Goal: Find specific page/section: Find specific page/section

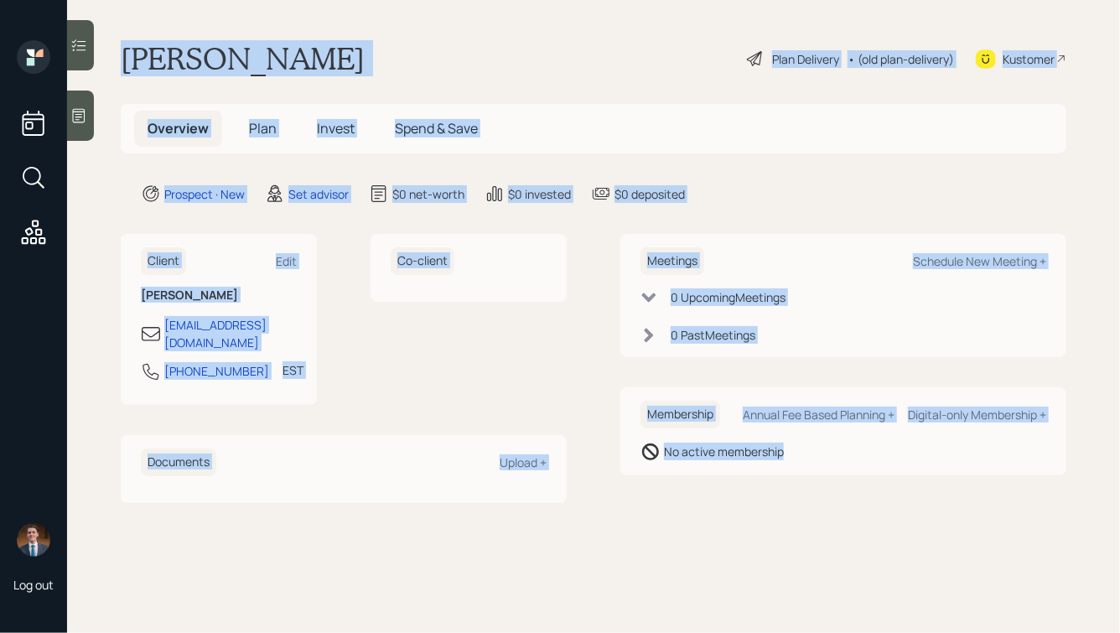
drag, startPoint x: 124, startPoint y: 53, endPoint x: 680, endPoint y: 486, distance: 705.0
click at [680, 486] on main "Ottie Green Plan Delivery • (old plan-delivery) Kustomer Overview Plan Invest S…" at bounding box center [593, 316] width 1053 height 633
click at [680, 486] on div "Meetings Schedule New Meeting + 0 Upcoming Meeting s 0 Past Meeting s Membershi…" at bounding box center [844, 368] width 446 height 268
drag, startPoint x: 796, startPoint y: 472, endPoint x: 378, endPoint y: 26, distance: 611.1
click at [379, 26] on main "Ottie Green Plan Delivery • (old plan-delivery) Kustomer Overview Plan Invest S…" at bounding box center [593, 316] width 1053 height 633
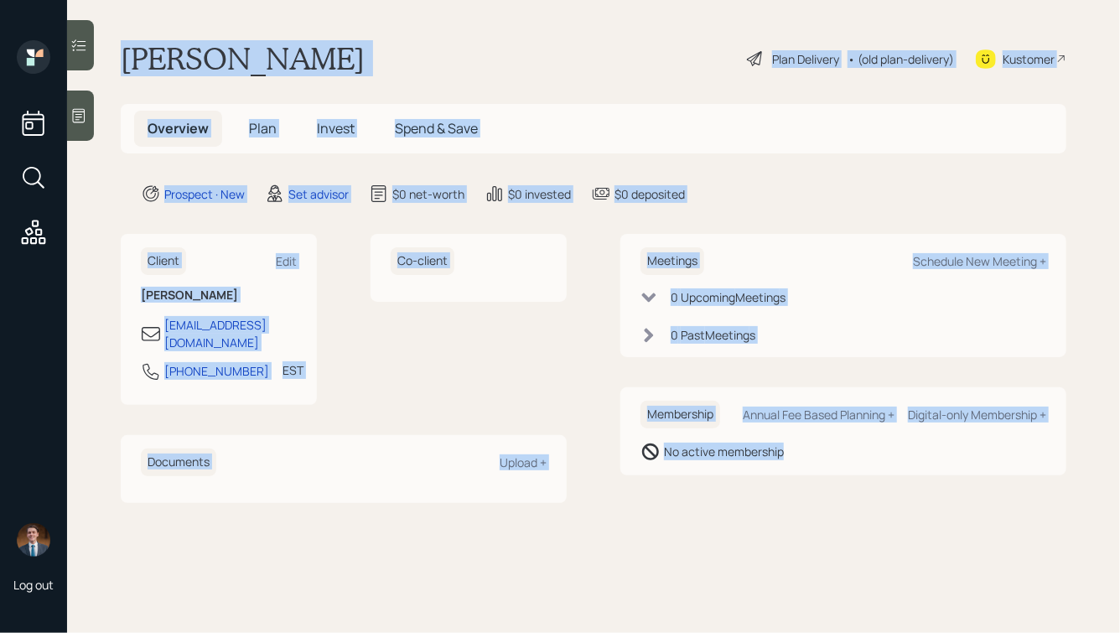
click at [348, 56] on div "Ottie Green Plan Delivery • (old plan-delivery) Kustomer" at bounding box center [594, 58] width 946 height 37
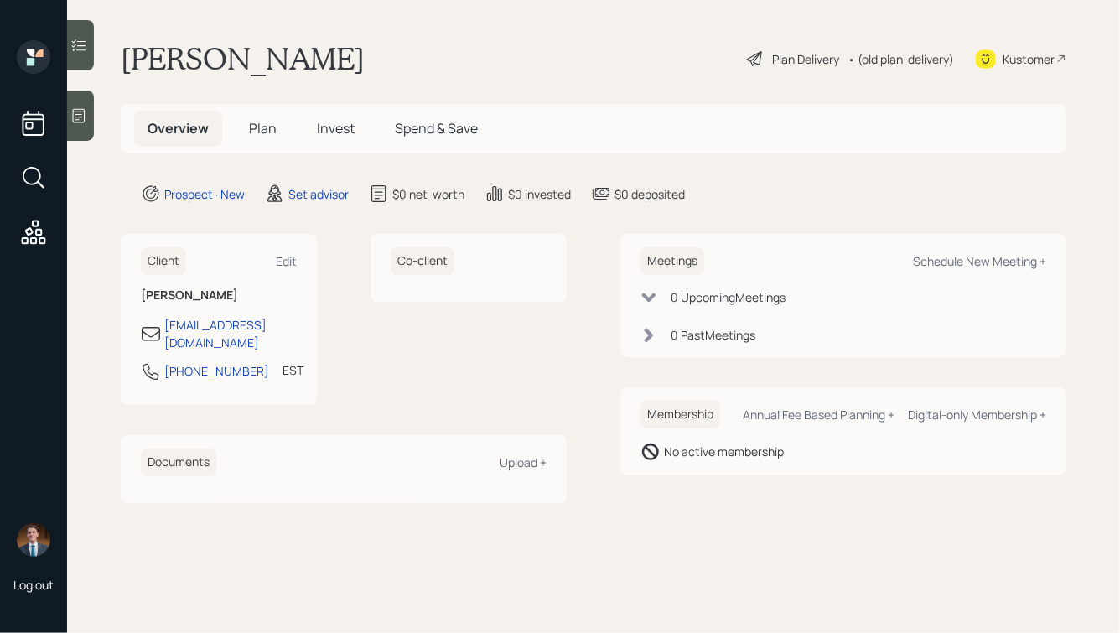
click at [81, 107] on icon at bounding box center [78, 115] width 17 height 17
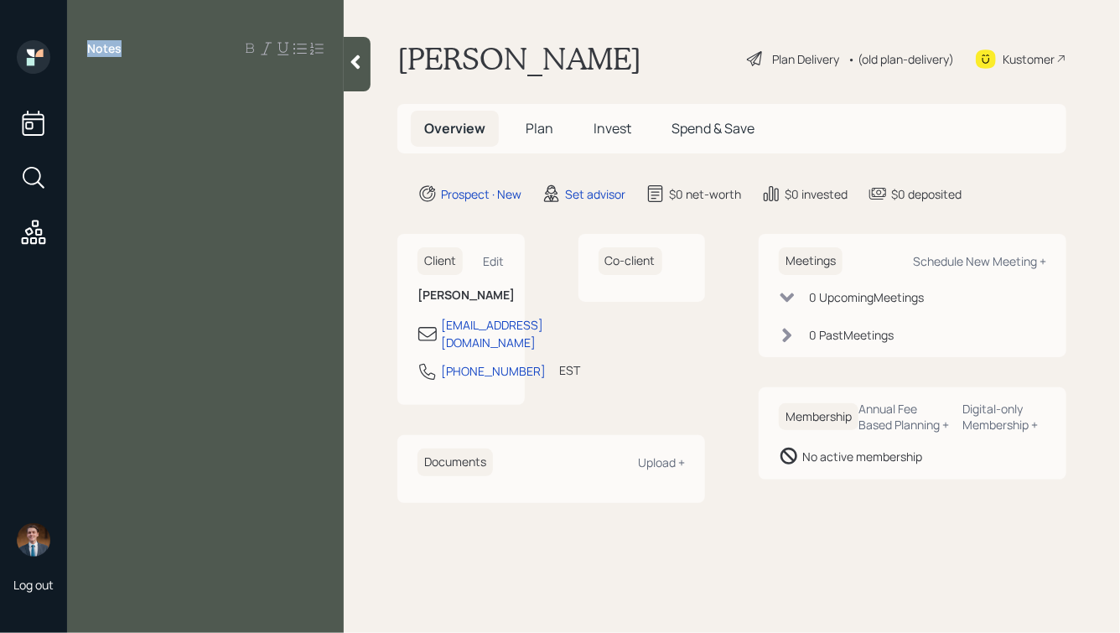
drag, startPoint x: 88, startPoint y: 44, endPoint x: 205, endPoint y: 122, distance: 140.5
click at [205, 122] on div "Notes" at bounding box center [205, 326] width 277 height 573
drag, startPoint x: 124, startPoint y: 49, endPoint x: 81, endPoint y: 46, distance: 43.7
click at [81, 47] on div "Notes" at bounding box center [205, 48] width 277 height 17
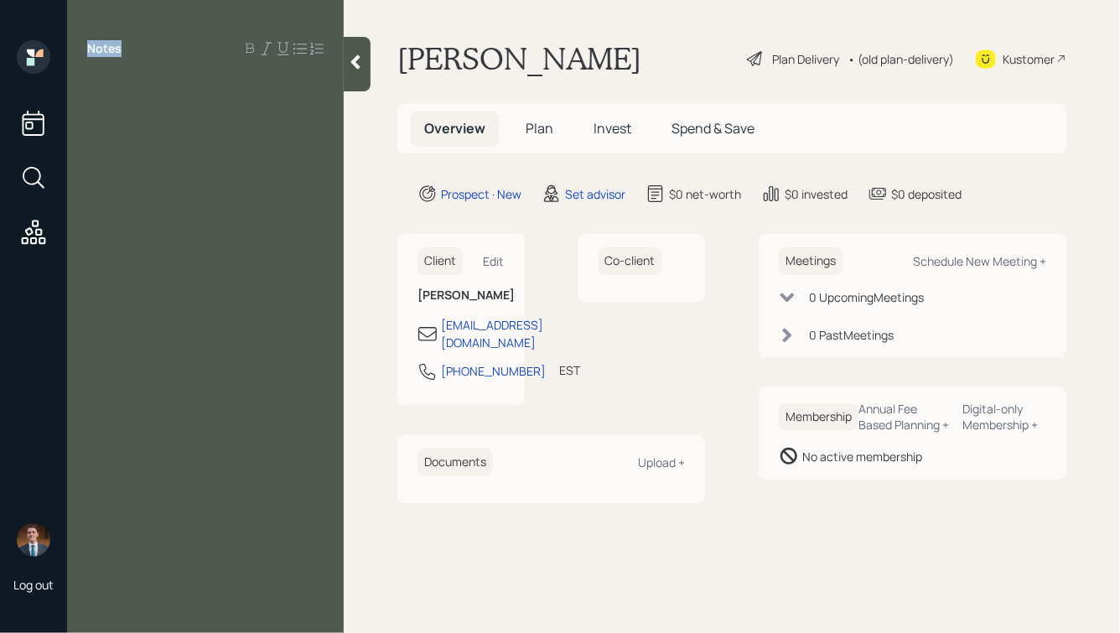
click at [162, 65] on div "Notes" at bounding box center [205, 326] width 277 height 573
